Goal: Find specific page/section: Find specific page/section

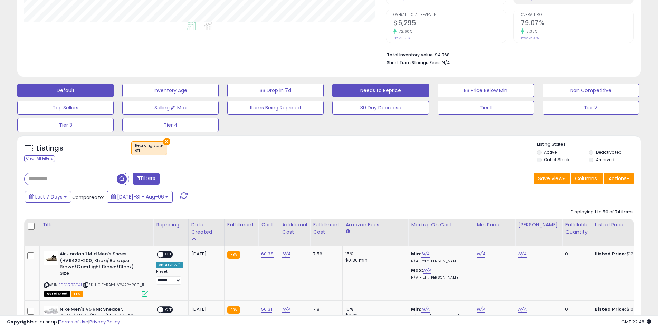
scroll to position [142, 362]
click at [41, 84] on button "Default" at bounding box center [65, 91] width 96 height 14
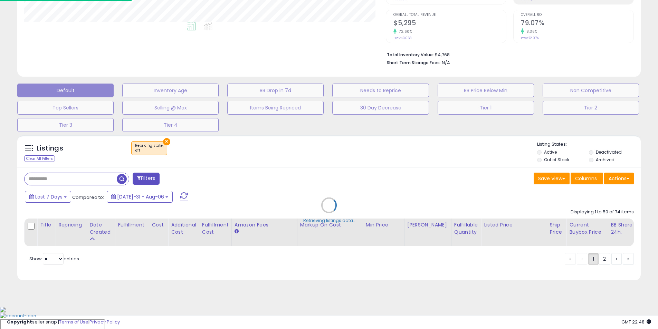
scroll to position [142, 365]
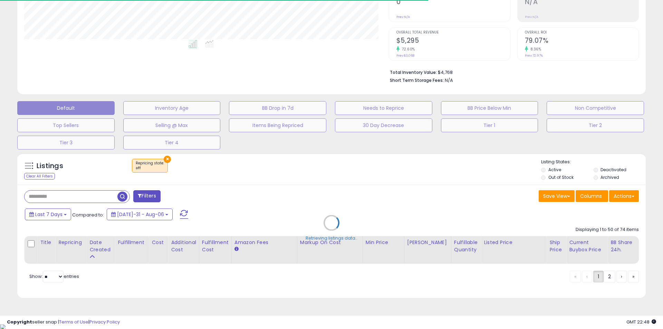
select select "**"
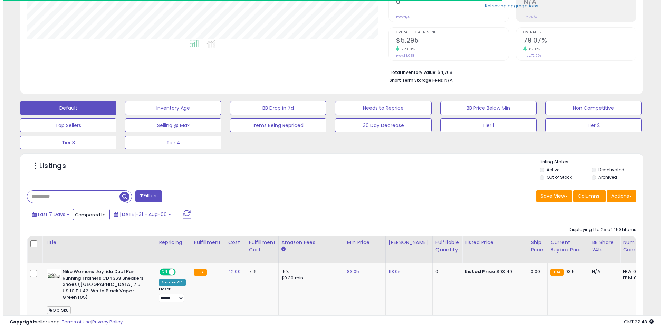
scroll to position [345161, 344941]
click at [56, 198] on input "text" at bounding box center [71, 197] width 92 height 12
paste input "**********"
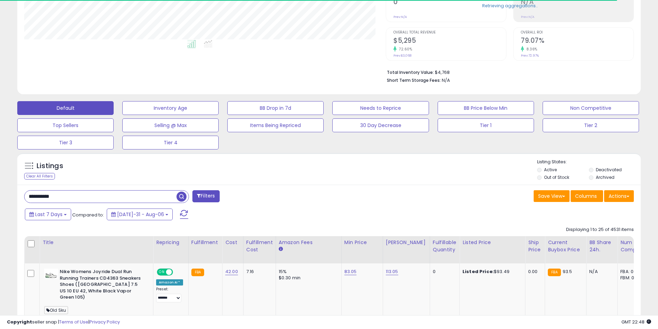
type input "**********"
click at [182, 200] on span "button" at bounding box center [181, 197] width 10 height 10
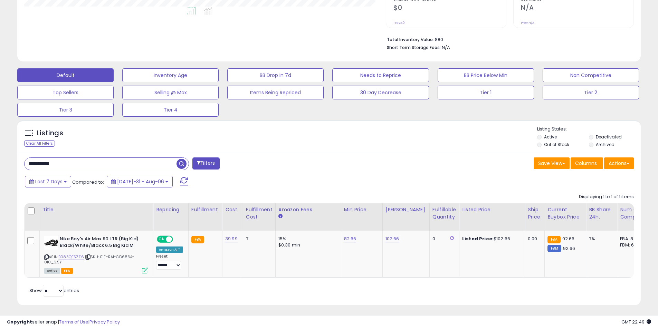
scroll to position [190, 0]
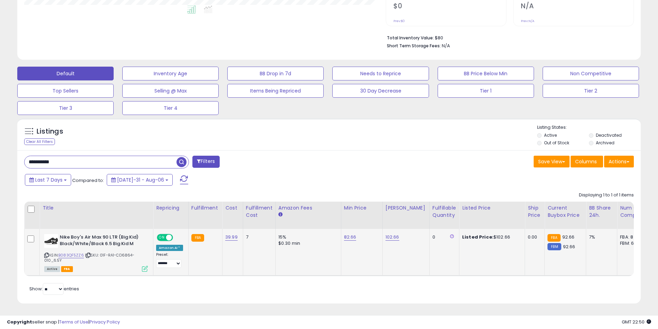
drag, startPoint x: 63, startPoint y: 261, endPoint x: 102, endPoint y: 253, distance: 39.7
click at [102, 253] on div "ASIN: B083QF5ZZ6 | SKU: 01F-RA1-CD6864-010_6.5Y Active FBA" at bounding box center [96, 252] width 104 height 37
copy span "01F-RA1-CD6864-010_6.5Y"
click at [46, 256] on icon at bounding box center [46, 255] width 4 height 4
click at [90, 253] on icon at bounding box center [88, 255] width 4 height 4
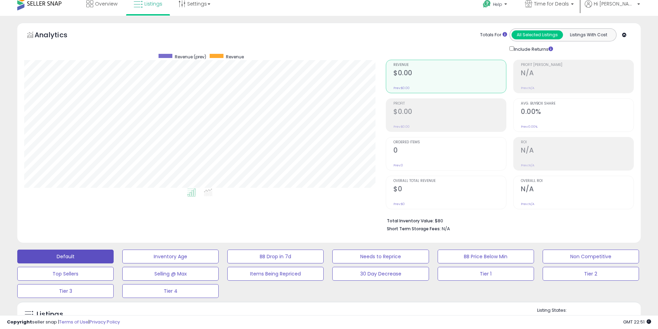
scroll to position [0, 0]
